Goal: Find specific page/section: Find specific page/section

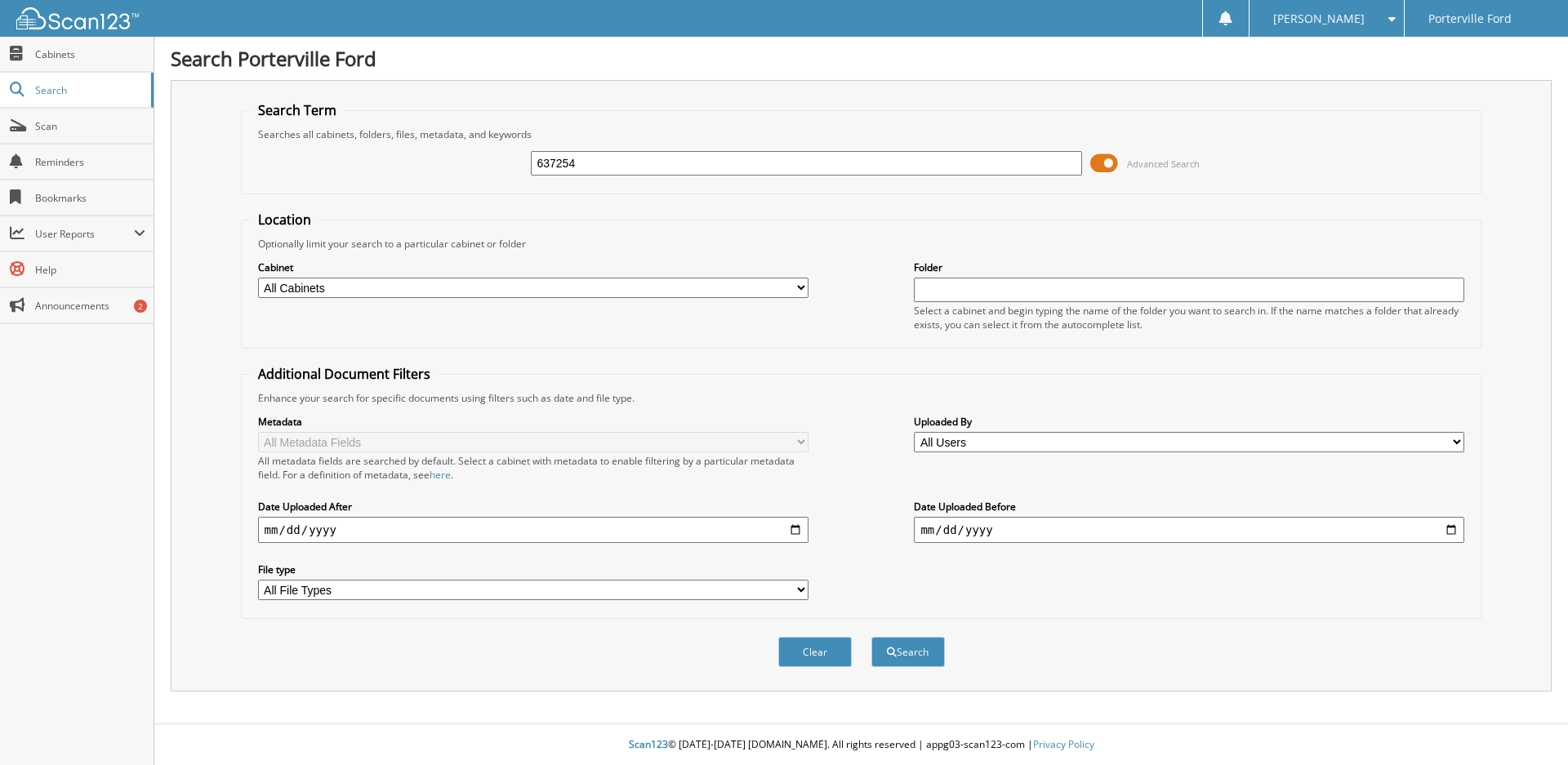
type input "637254"
click at [871, 636] on button "Search" at bounding box center [907, 651] width 73 height 30
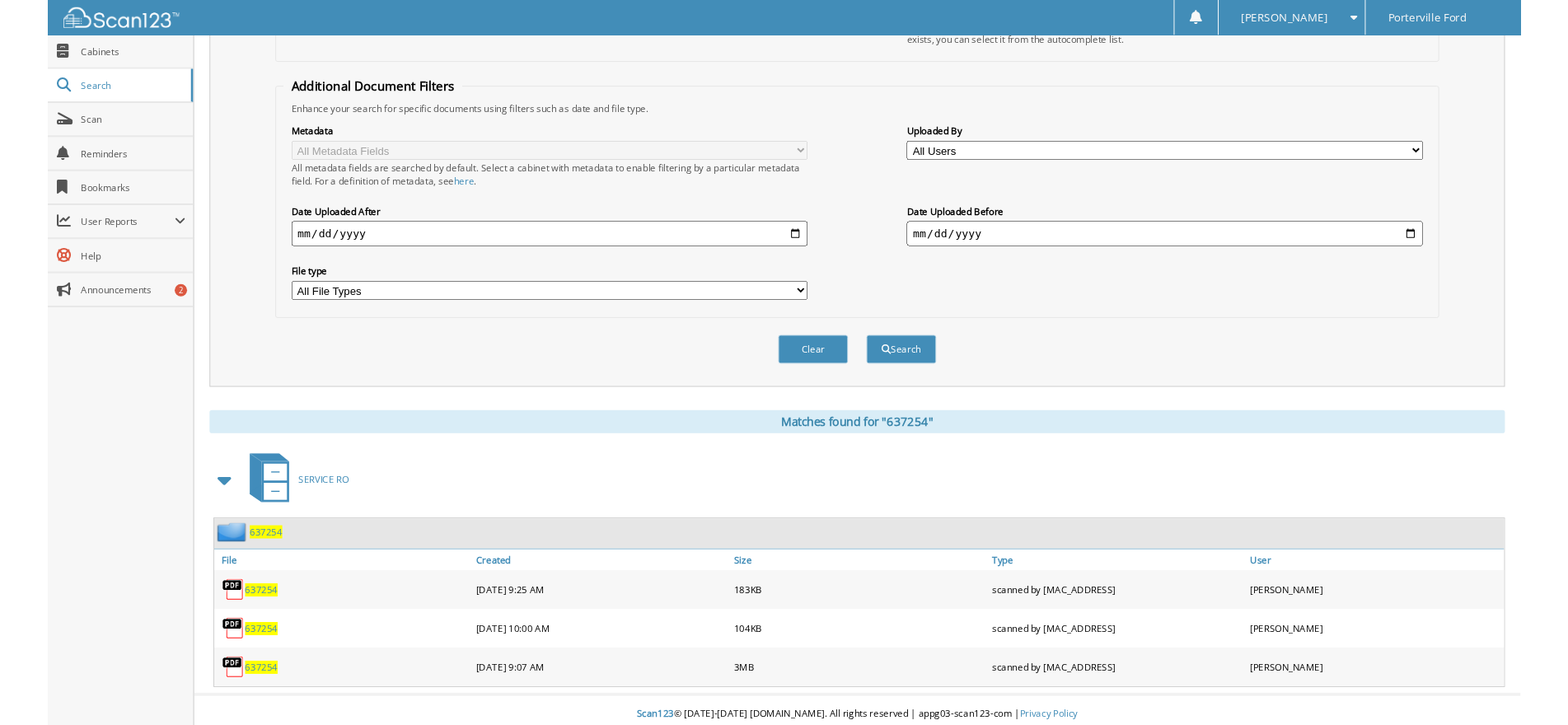
scroll to position [296, 0]
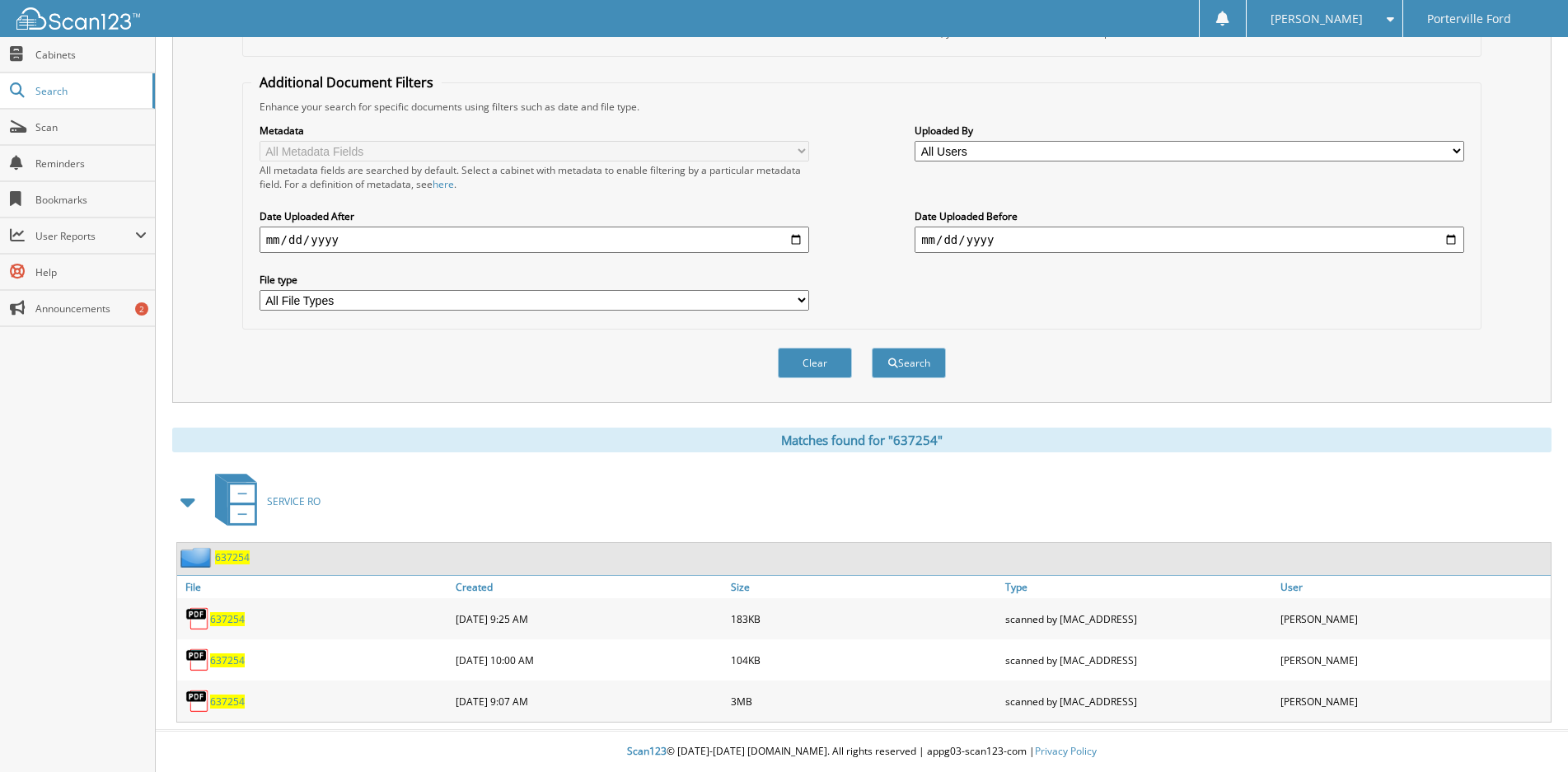
click at [223, 707] on span "637254" at bounding box center [227, 701] width 34 height 14
